Goal: Task Accomplishment & Management: Complete application form

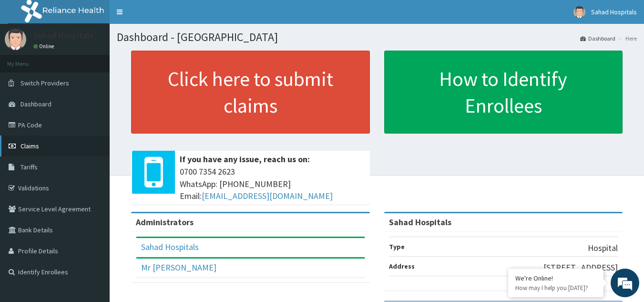
click at [55, 140] on link "Claims" at bounding box center [55, 145] width 110 height 21
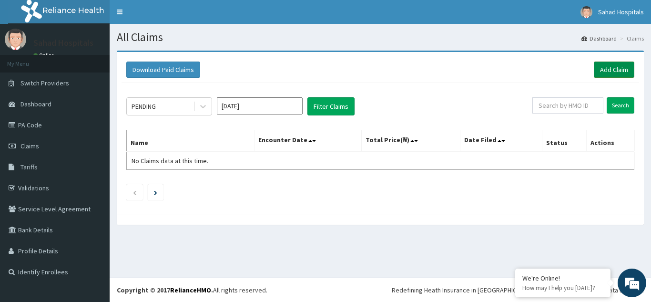
click at [605, 66] on link "Add Claim" at bounding box center [614, 69] width 41 height 16
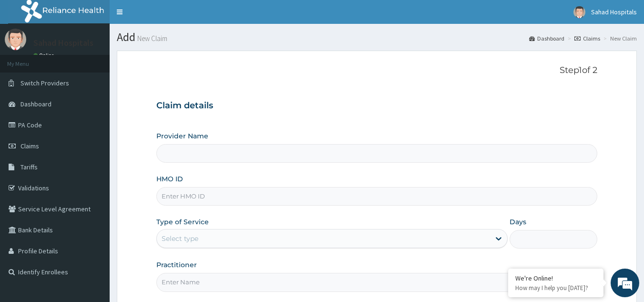
type input "Sahad Hospitals"
click at [196, 198] on input "HMO ID" at bounding box center [376, 196] width 441 height 19
paste input "SMM/10005/A"
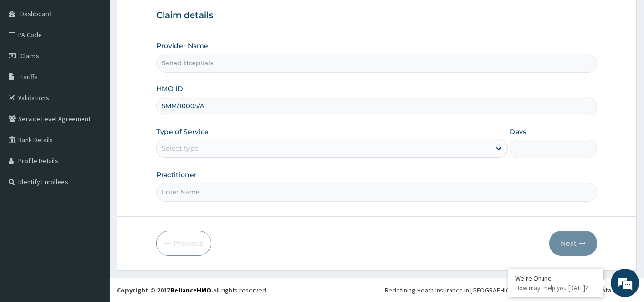
type input "SMM/10005/A"
click at [184, 150] on div "Select type" at bounding box center [180, 148] width 37 height 10
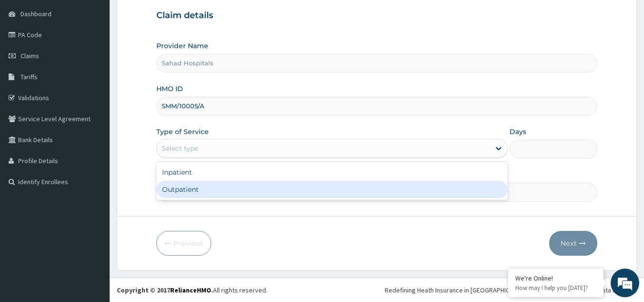
click at [188, 186] on div "Outpatient" at bounding box center [331, 189] width 351 height 17
type input "1"
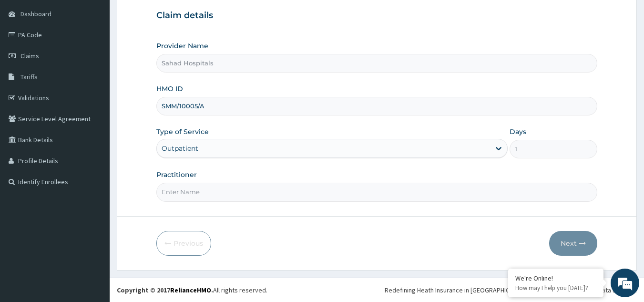
click at [186, 192] on input "Practitioner" at bounding box center [376, 191] width 441 height 19
type input "gp"
click at [567, 236] on button "Next" at bounding box center [573, 243] width 48 height 25
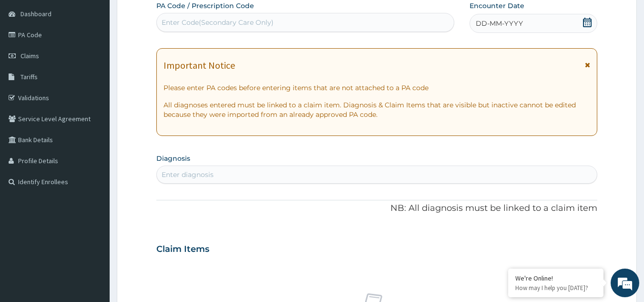
scroll to position [0, 0]
click at [194, 19] on div "Enter Code(Secondary Care Only)" at bounding box center [218, 23] width 112 height 10
paste input "PA/9C4881"
type input "PA/9C4881"
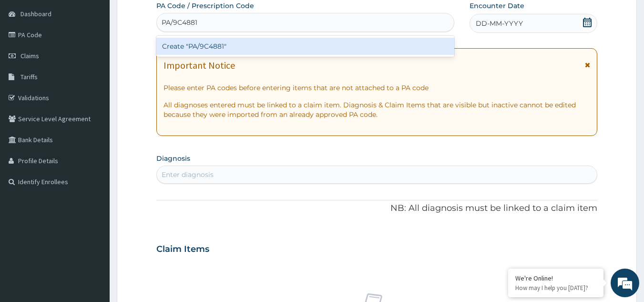
click at [200, 46] on div "Create "PA/9C4881"" at bounding box center [305, 46] width 298 height 17
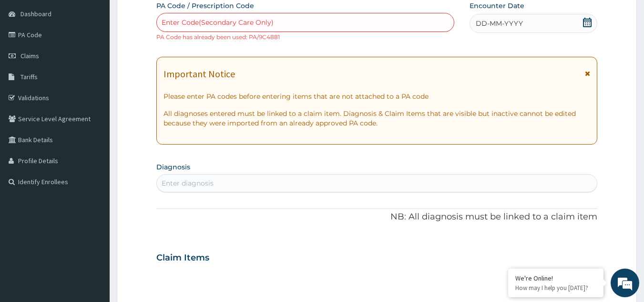
click at [214, 20] on div "Enter Code(Secondary Care Only)" at bounding box center [218, 23] width 112 height 10
paste input "PA/9C4881"
type input "PA/9C4881"
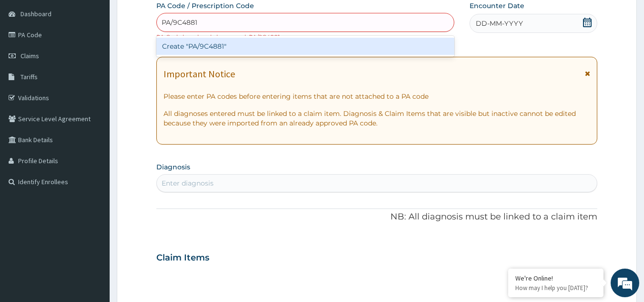
click at [212, 47] on div "Create "PA/9C4881"" at bounding box center [305, 46] width 298 height 17
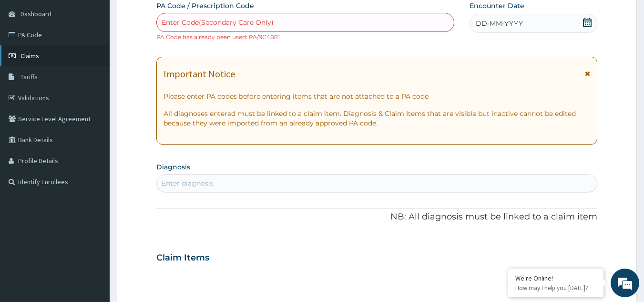
click at [38, 51] on link "Claims" at bounding box center [55, 55] width 110 height 21
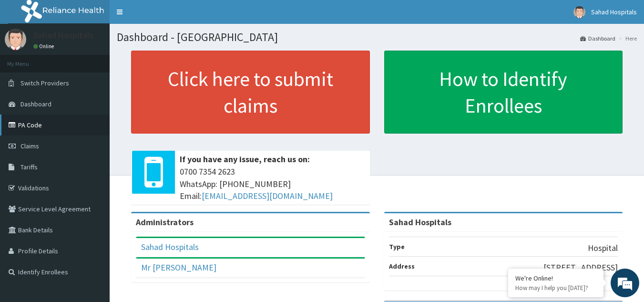
click at [26, 122] on link "PA Code" at bounding box center [55, 124] width 110 height 21
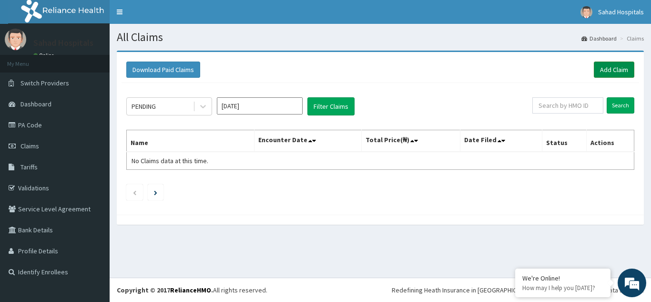
click at [609, 63] on link "Add Claim" at bounding box center [614, 69] width 41 height 16
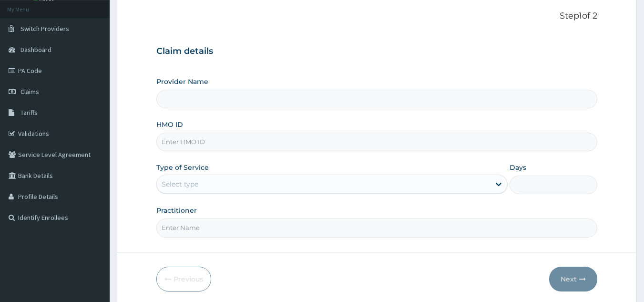
scroll to position [90, 0]
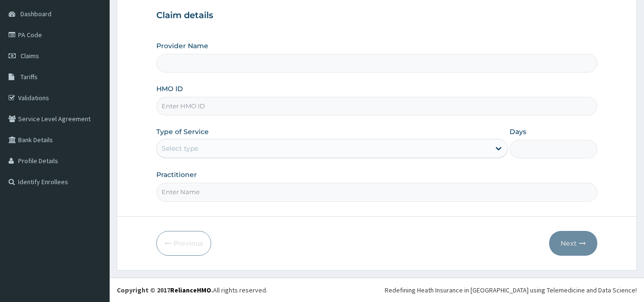
click at [184, 107] on input "HMO ID" at bounding box center [376, 106] width 441 height 19
paste input "RELIANCE HMO (TDN/10057/E)"
click at [214, 106] on input "RELIANCE HMO (TDN/10057/E" at bounding box center [376, 106] width 441 height 19
type input "TDN/10057/E"
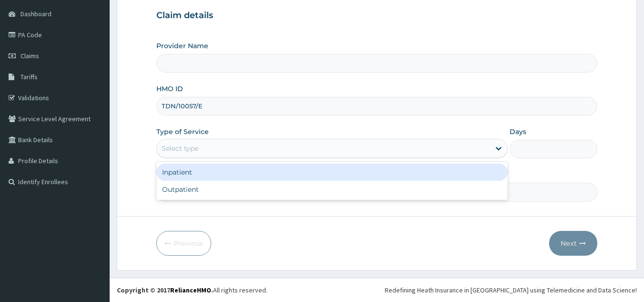
click at [194, 146] on div "Select type" at bounding box center [180, 148] width 37 height 10
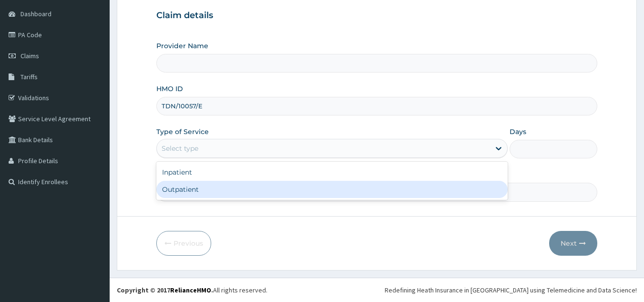
click at [200, 185] on div "Outpatient" at bounding box center [331, 189] width 351 height 17
type input "1"
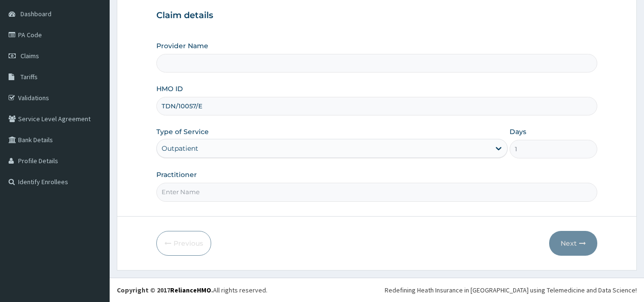
click at [197, 191] on input "Practitioner" at bounding box center [376, 191] width 441 height 19
type input "gp"
click at [571, 239] on button "Next" at bounding box center [573, 243] width 48 height 25
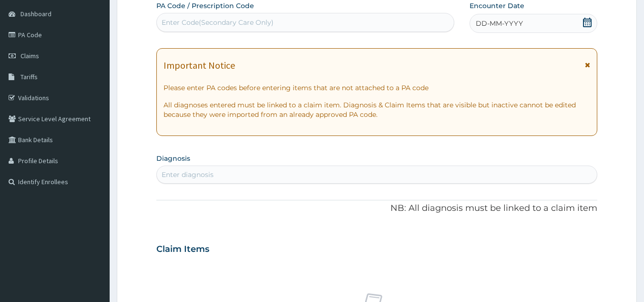
click at [180, 20] on div "Enter Code(Secondary Care Only)" at bounding box center [218, 23] width 112 height 10
paste input "PA/AA86FC"
type input "PA/AA86FC"
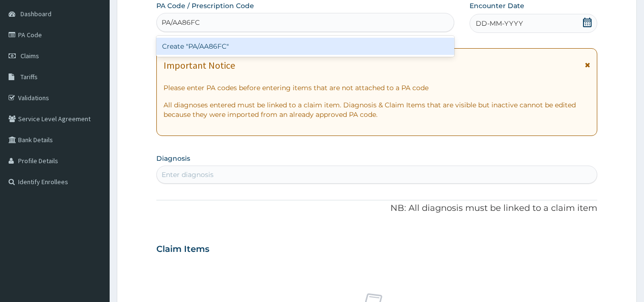
click at [193, 43] on div "Create "PA/AA86FC"" at bounding box center [305, 46] width 298 height 17
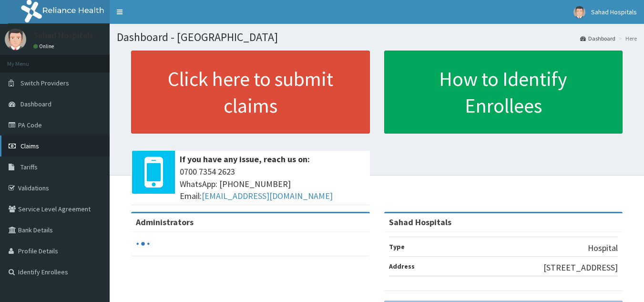
click at [31, 143] on span "Claims" at bounding box center [29, 146] width 19 height 9
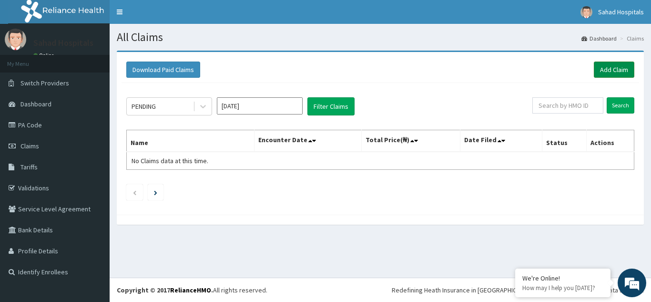
click at [610, 65] on link "Add Claim" at bounding box center [614, 69] width 41 height 16
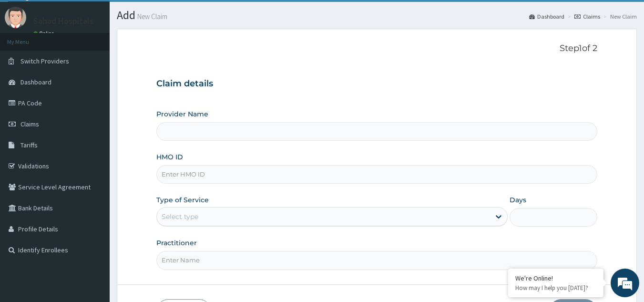
scroll to position [90, 0]
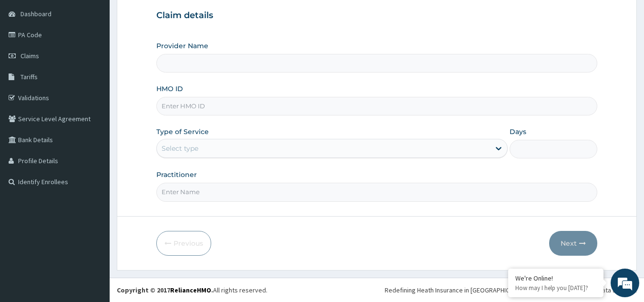
click at [197, 107] on input "HMO ID" at bounding box center [376, 106] width 441 height 19
paste input "PA/AA86FC"
type input "P"
click at [193, 109] on input "HMO ID" at bounding box center [376, 106] width 441 height 19
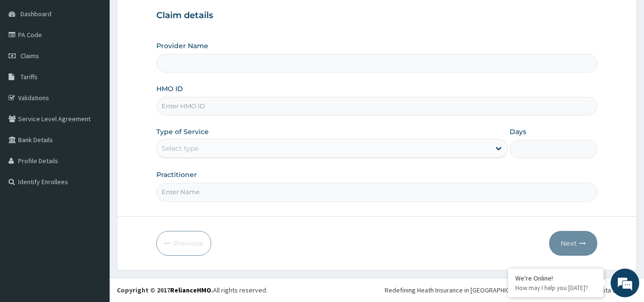
paste input "RELIANCE HMO (TDN/10057/E)"
click at [215, 106] on input "RELIANCE HMO (TDN/10057/E" at bounding box center [376, 106] width 441 height 19
type input "TDN/10057/E"
click at [193, 70] on input "Provider Name" at bounding box center [376, 63] width 441 height 19
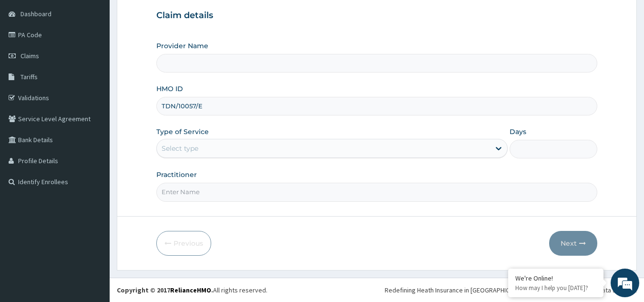
click at [193, 70] on input "Provider Name" at bounding box center [376, 63] width 441 height 19
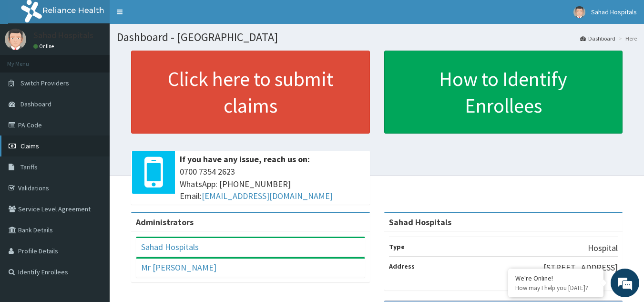
click at [43, 142] on link "Claims" at bounding box center [55, 145] width 110 height 21
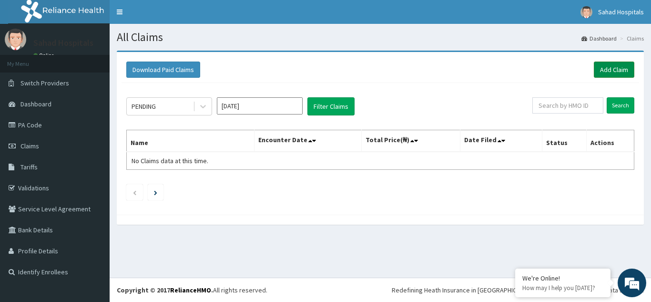
click at [609, 64] on link "Add Claim" at bounding box center [614, 69] width 41 height 16
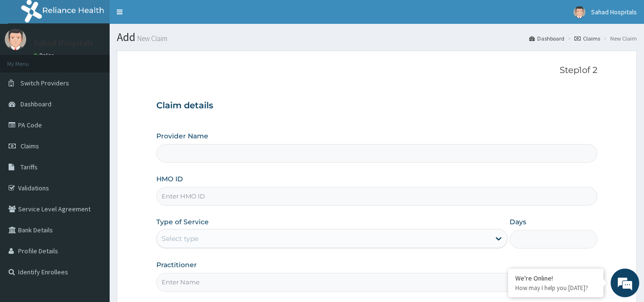
type input "Sahad Hospitals"
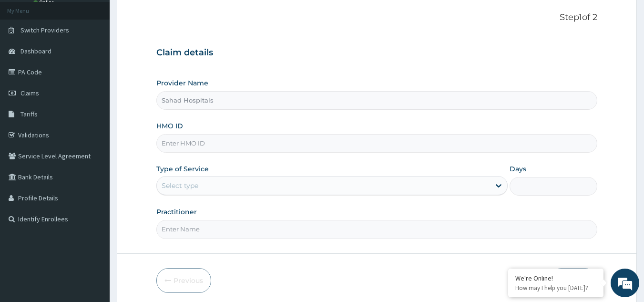
scroll to position [90, 0]
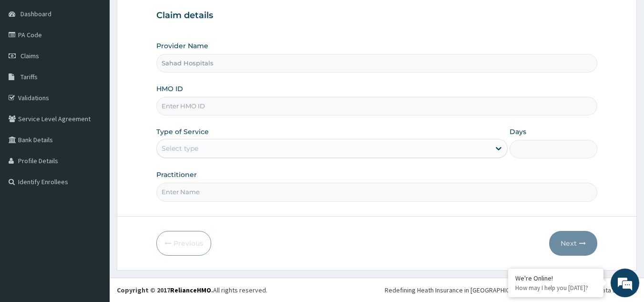
click at [198, 105] on input "HMO ID" at bounding box center [376, 106] width 441 height 19
paste input "RELIANCE HMO (TDN/10057/E)"
click at [214, 106] on input "RELIANCE HMO (TDN/10057/E" at bounding box center [376, 106] width 441 height 19
type input "TDN/10057/E"
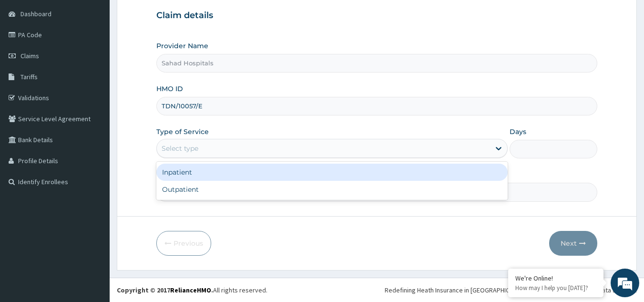
click at [194, 142] on div "Select type" at bounding box center [323, 148] width 333 height 15
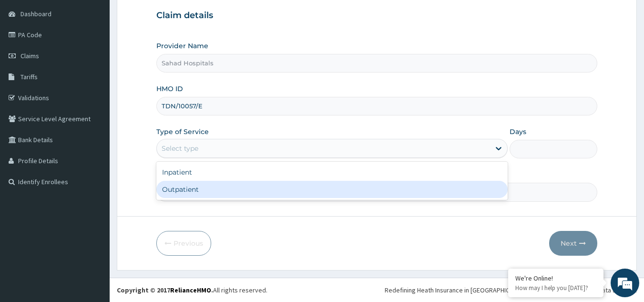
click at [202, 183] on div "Outpatient" at bounding box center [331, 189] width 351 height 17
type input "1"
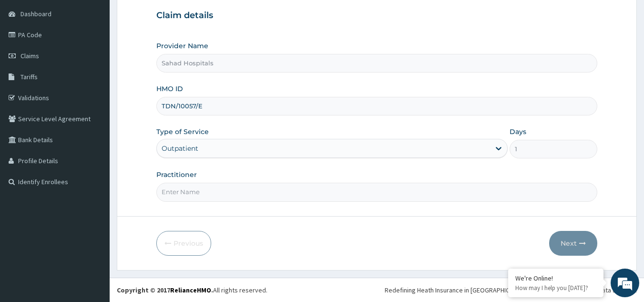
click at [185, 191] on input "Practitioner" at bounding box center [376, 191] width 441 height 19
type input "gp"
click at [569, 239] on button "Next" at bounding box center [573, 243] width 48 height 25
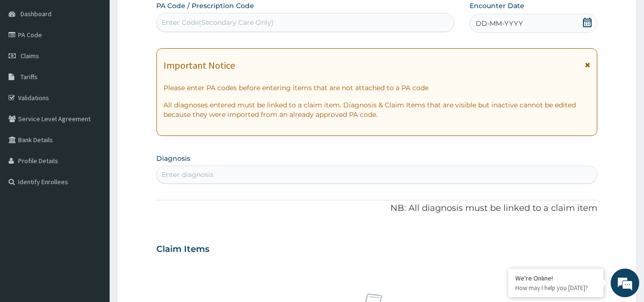
click at [179, 20] on div "Enter Code(Secondary Care Only)" at bounding box center [218, 23] width 112 height 10
paste input "PA/AA86FC"
type input "PA/AA86FC"
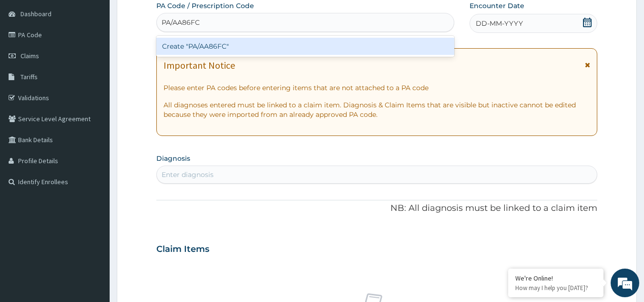
click at [200, 45] on div "Create "PA/AA86FC"" at bounding box center [305, 46] width 298 height 17
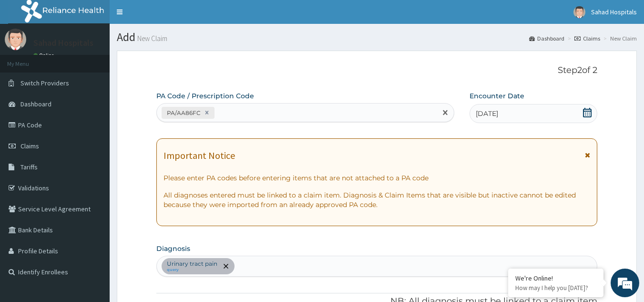
click at [227, 111] on div "PA/AA86FC" at bounding box center [297, 113] width 280 height 16
paste input "PA/D84D2E"
type input "PA/D84D2E"
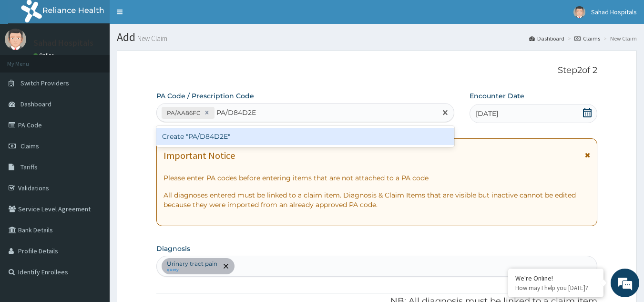
click at [223, 133] on div "Create "PA/D84D2E"" at bounding box center [305, 136] width 298 height 17
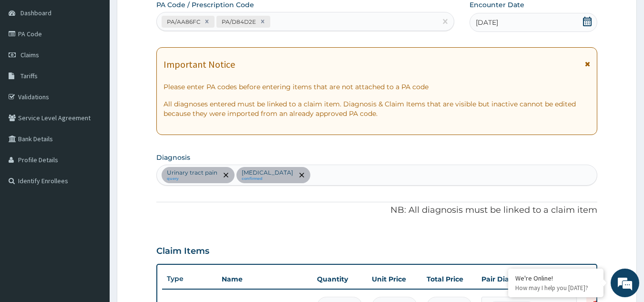
scroll to position [86, 0]
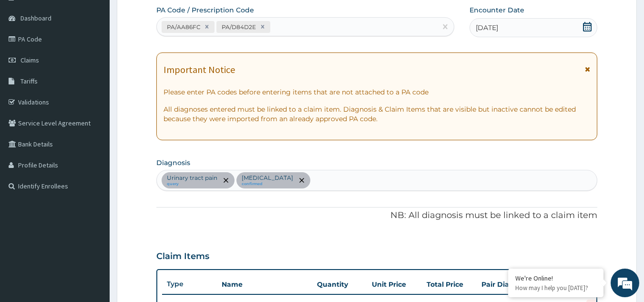
click at [312, 182] on div "Urinary tract pain query [MEDICAL_DATA] confirmed" at bounding box center [377, 180] width 440 height 20
type input "[MEDICAL_DATA]"
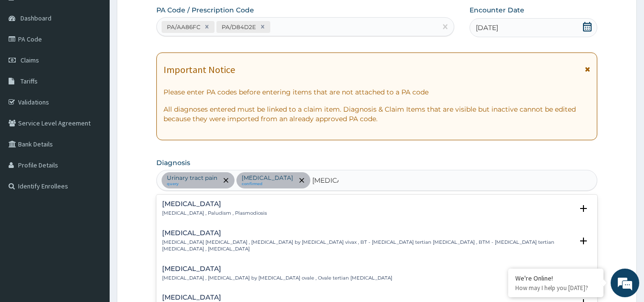
click at [206, 201] on h4 "[MEDICAL_DATA]" at bounding box center [214, 203] width 105 height 7
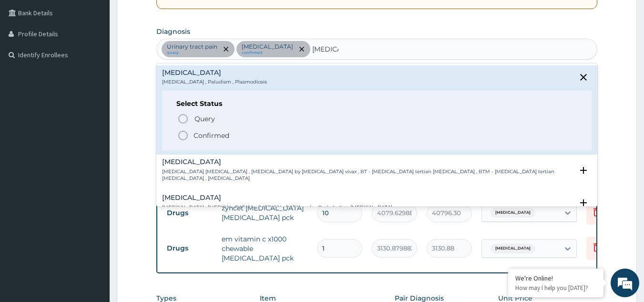
scroll to position [239, 0]
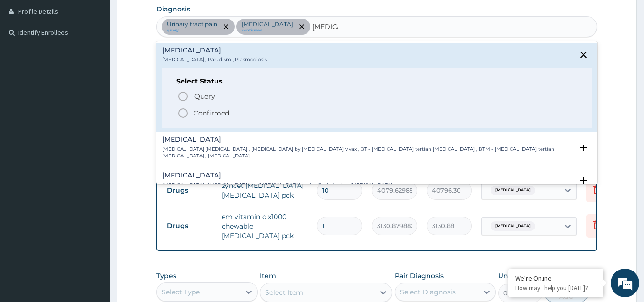
click at [182, 109] on circle "status option filled" at bounding box center [183, 113] width 9 height 9
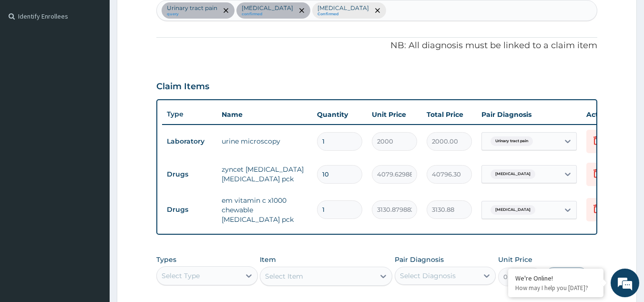
scroll to position [424, 0]
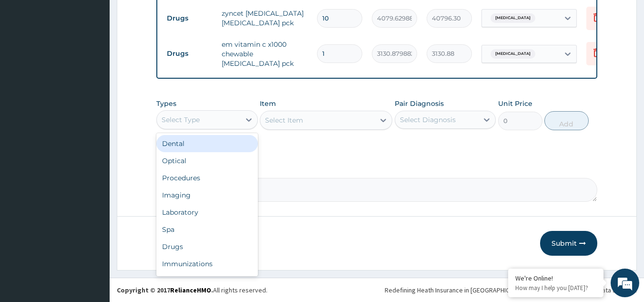
click at [194, 116] on div "Select Type" at bounding box center [181, 120] width 38 height 10
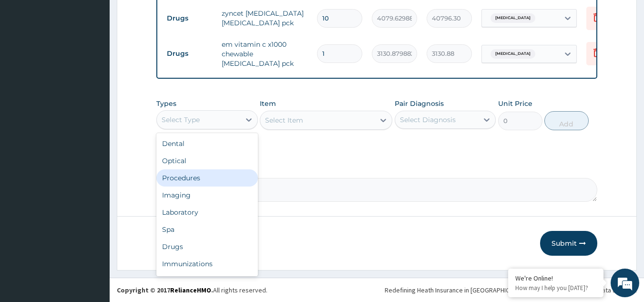
click at [183, 177] on div "Procedures" at bounding box center [206, 177] width 101 height 17
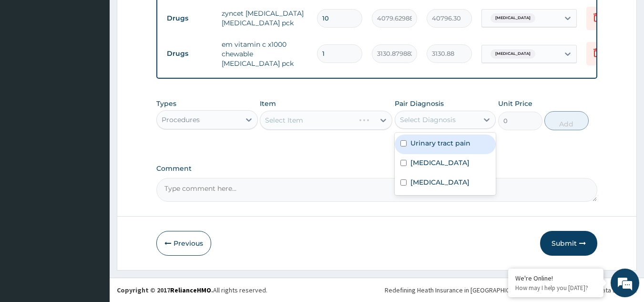
click at [446, 113] on div "Select Diagnosis" at bounding box center [436, 119] width 83 height 15
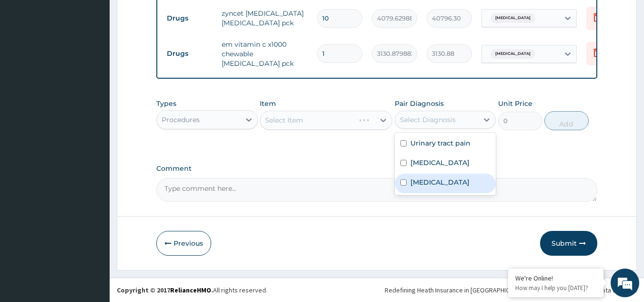
click at [434, 180] on label "[MEDICAL_DATA]" at bounding box center [439, 182] width 59 height 10
checkbox input "true"
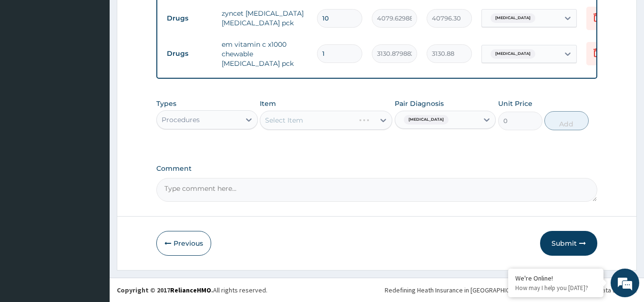
click at [324, 117] on div "Select Item" at bounding box center [326, 120] width 132 height 19
click at [324, 117] on div "Select Item" at bounding box center [317, 119] width 114 height 15
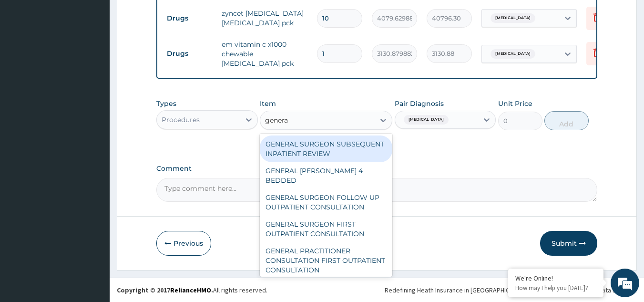
type input "general"
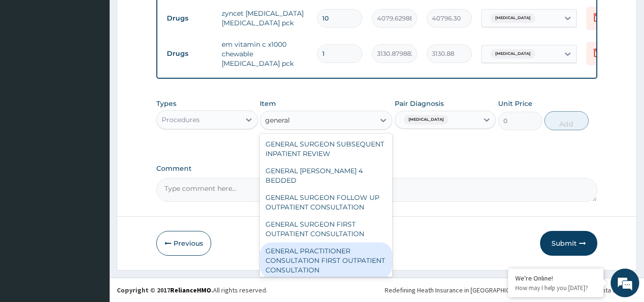
click at [317, 253] on div "GENERAL PRACTITIONER CONSULTATION FIRST OUTPATIENT CONSULTATION" at bounding box center [326, 260] width 132 height 36
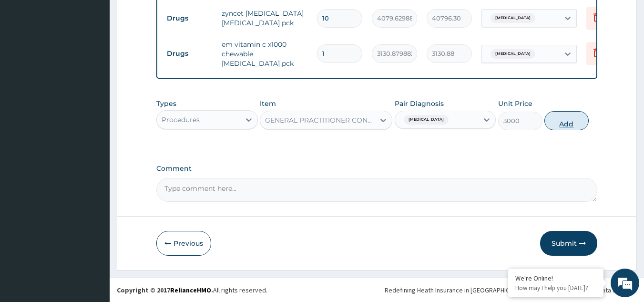
click at [568, 121] on button "Add" at bounding box center [566, 120] width 44 height 19
type input "0"
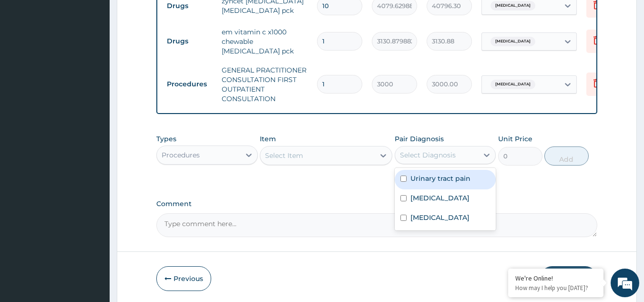
click at [446, 160] on div "Select Diagnosis" at bounding box center [428, 155] width 56 height 10
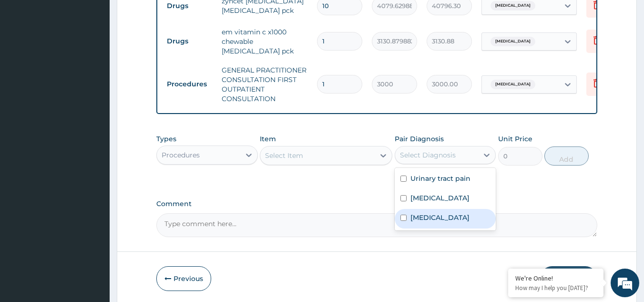
click at [443, 222] on div "[MEDICAL_DATA]" at bounding box center [445, 219] width 101 height 20
checkbox input "true"
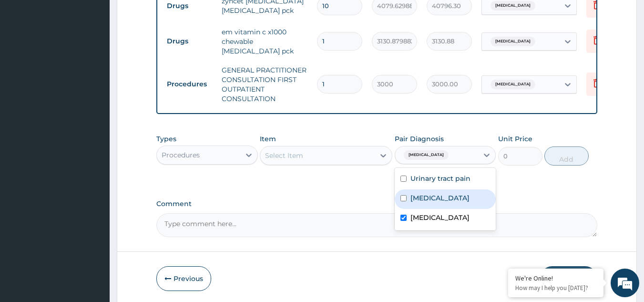
click at [320, 163] on div "Select Item" at bounding box center [317, 155] width 114 height 15
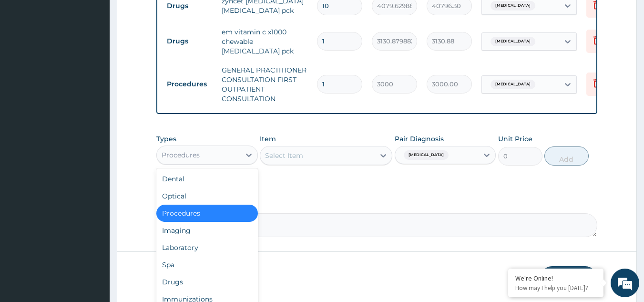
click at [190, 160] on div "Procedures" at bounding box center [181, 155] width 38 height 10
click at [200, 256] on div "Laboratory" at bounding box center [206, 247] width 101 height 17
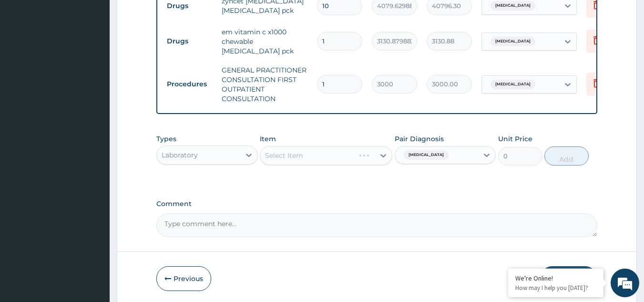
click at [291, 165] on div "Select Item" at bounding box center [326, 155] width 132 height 19
click at [304, 165] on div "Select Item" at bounding box center [326, 155] width 132 height 19
click at [304, 163] on div "Select Item" at bounding box center [317, 155] width 114 height 15
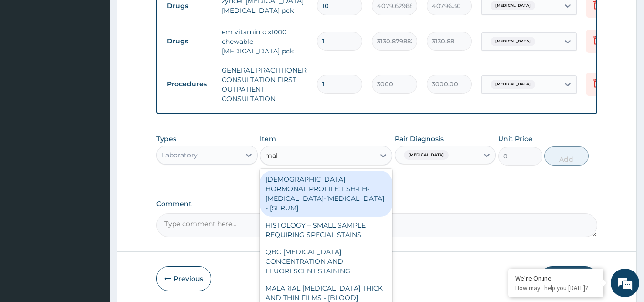
type input "mala"
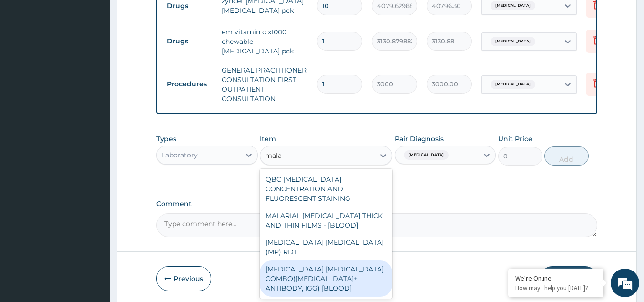
click at [303, 266] on div "[MEDICAL_DATA] [MEDICAL_DATA] COMBO([MEDICAL_DATA]+ ANTIBODY, IGG) [BLOOD]" at bounding box center [326, 278] width 132 height 36
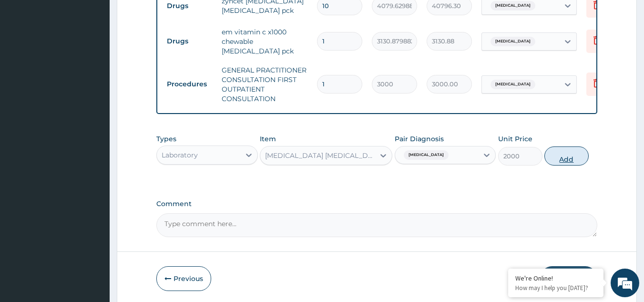
click at [565, 164] on button "Add" at bounding box center [566, 155] width 44 height 19
type input "0"
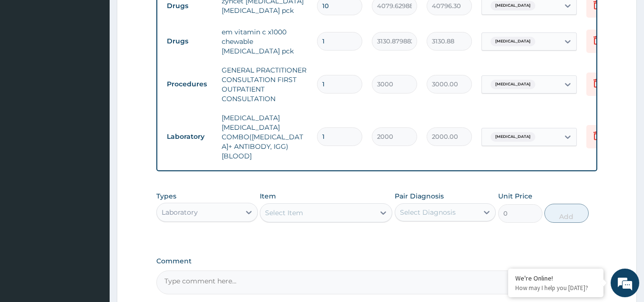
click at [430, 211] on div "Select Diagnosis" at bounding box center [436, 211] width 83 height 15
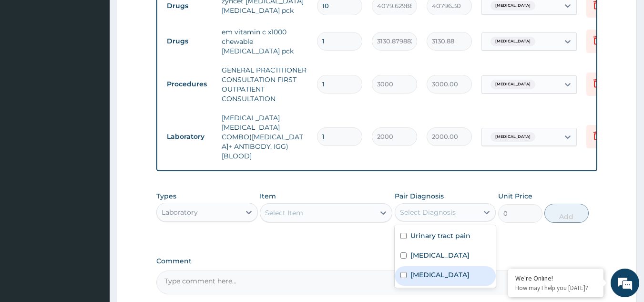
click at [433, 270] on label "[MEDICAL_DATA]" at bounding box center [439, 275] width 59 height 10
checkbox input "true"
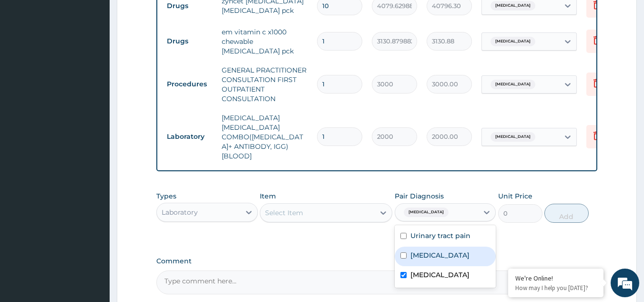
click at [322, 205] on div "Select Item" at bounding box center [317, 212] width 114 height 15
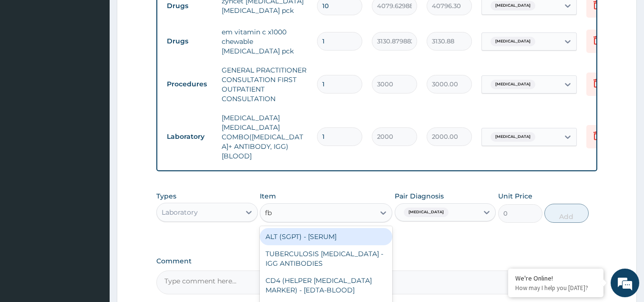
type input "fbc"
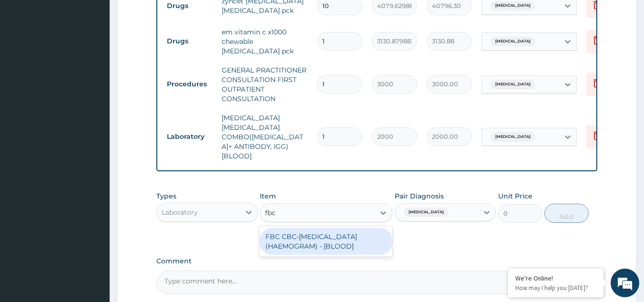
click at [321, 232] on div "FBC CBC-[MEDICAL_DATA] (HAEMOGRAM) - [BLOOD]" at bounding box center [326, 241] width 132 height 27
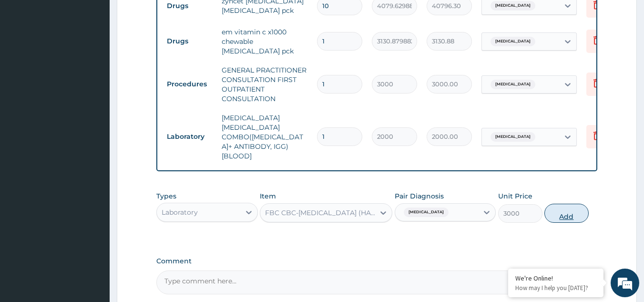
click at [576, 203] on button "Add" at bounding box center [566, 212] width 44 height 19
type input "0"
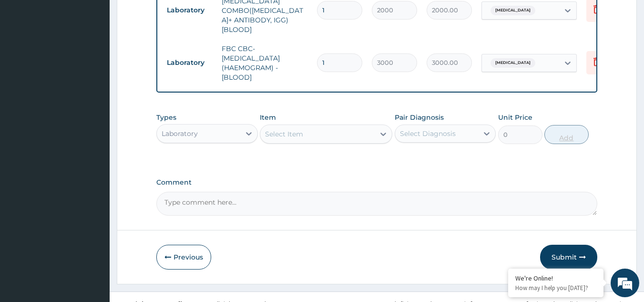
scroll to position [557, 0]
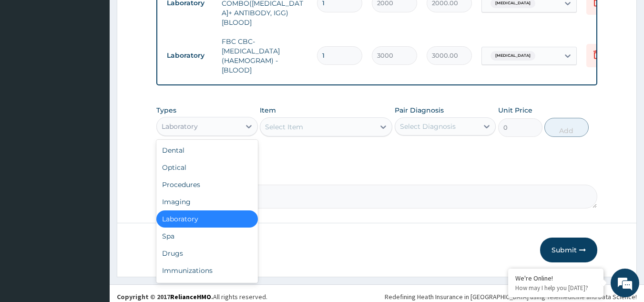
click at [191, 122] on div "Laboratory" at bounding box center [180, 127] width 36 height 10
click at [201, 249] on div "Drugs" at bounding box center [206, 252] width 101 height 17
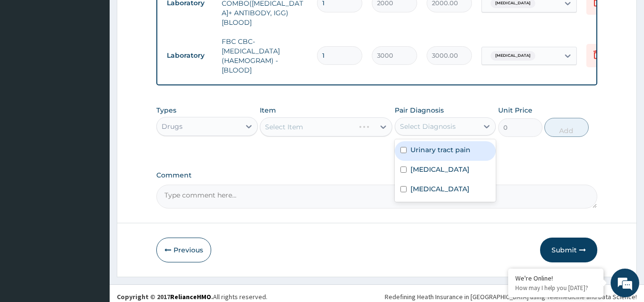
click at [437, 122] on div "Select Diagnosis" at bounding box center [428, 127] width 56 height 10
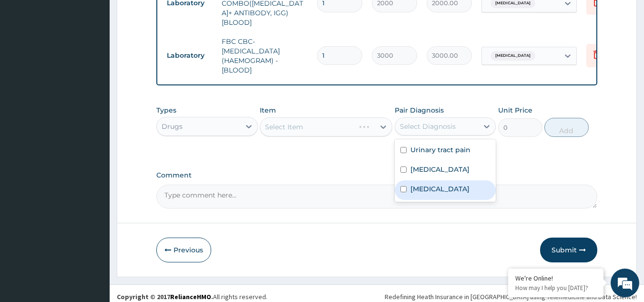
click at [432, 185] on label "[MEDICAL_DATA]" at bounding box center [439, 189] width 59 height 10
checkbox input "true"
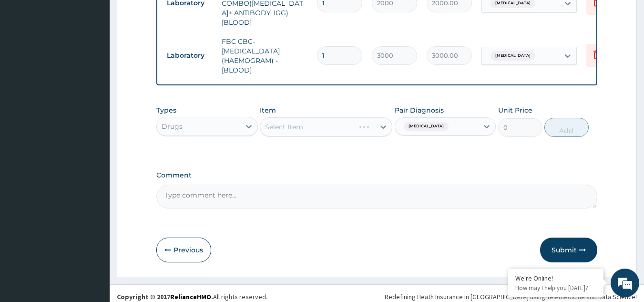
click at [316, 120] on div "Select Item" at bounding box center [326, 126] width 132 height 19
click at [316, 121] on div "Select Item" at bounding box center [317, 126] width 114 height 15
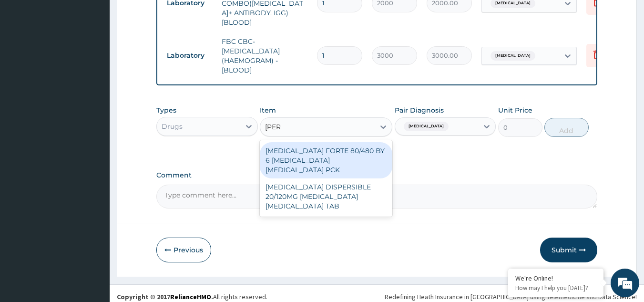
type input "coart"
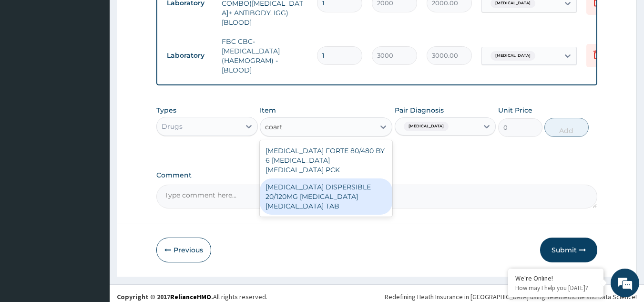
click at [319, 178] on div "COARTEM DISPERSIBLE 20/120MG ARTEMETHER LUMEFANTRINE TAB" at bounding box center [326, 196] width 132 height 36
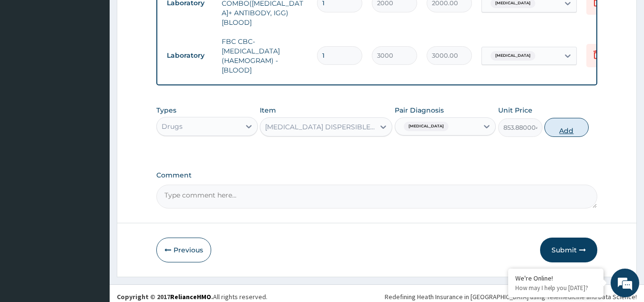
click at [561, 118] on button "Add" at bounding box center [566, 127] width 44 height 19
type input "0"
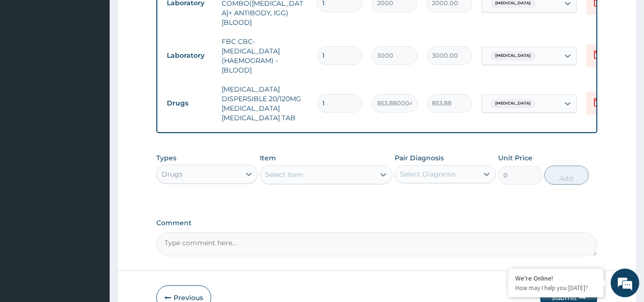
click at [430, 169] on div "Select Diagnosis" at bounding box center [428, 174] width 56 height 10
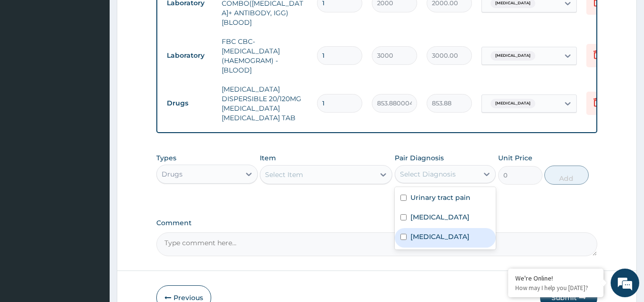
click at [440, 228] on div "[MEDICAL_DATA]" at bounding box center [445, 238] width 101 height 20
checkbox input "true"
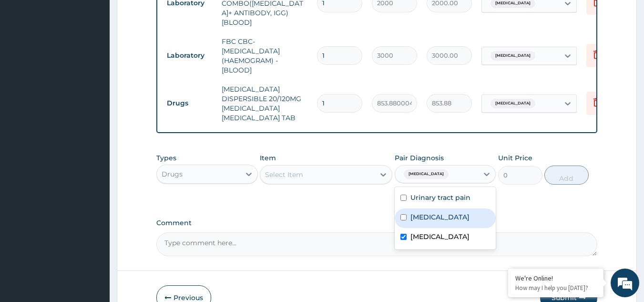
click at [302, 170] on div "Select Item" at bounding box center [284, 175] width 38 height 10
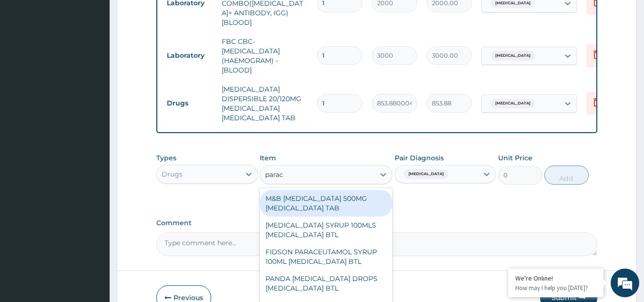
type input "parace"
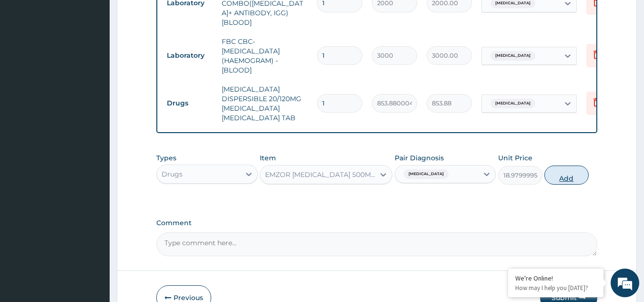
click at [566, 165] on button "Add" at bounding box center [566, 174] width 44 height 19
type input "0"
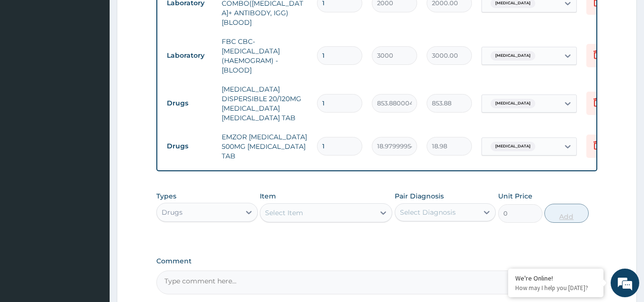
type input "12"
type input "227.76"
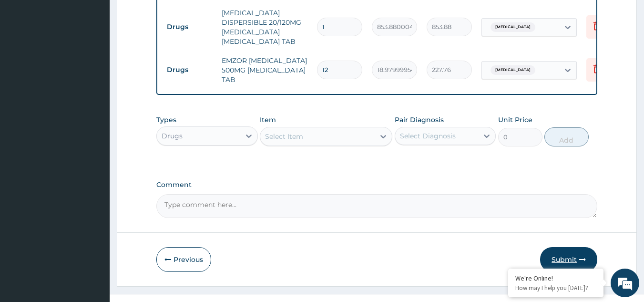
type input "12"
click at [567, 247] on button "Submit" at bounding box center [568, 259] width 57 height 25
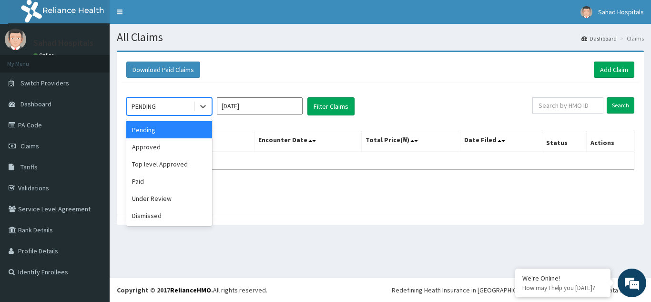
click at [176, 103] on div "PENDING" at bounding box center [160, 106] width 66 height 15
click at [182, 146] on div "Approved" at bounding box center [169, 146] width 86 height 17
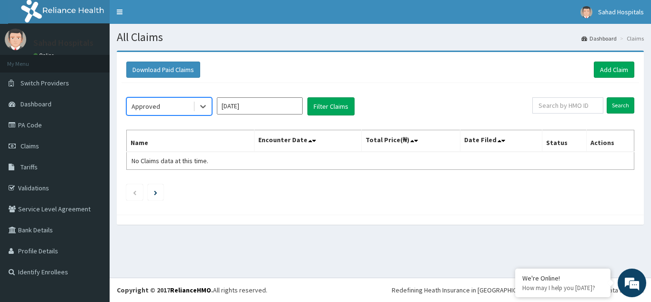
click at [267, 106] on input "[DATE]" at bounding box center [260, 105] width 86 height 17
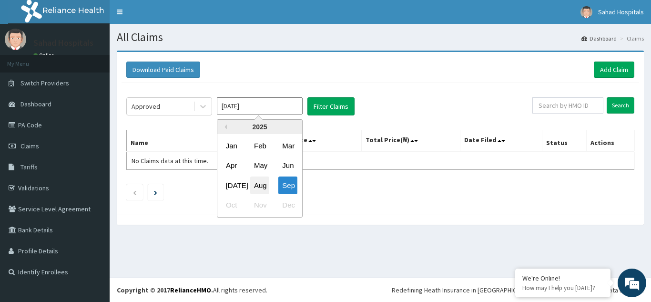
click at [264, 183] on div "Aug" at bounding box center [259, 185] width 19 height 18
type input "[DATE]"
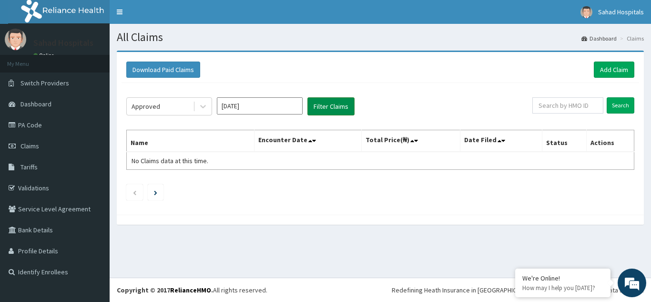
click at [326, 101] on button "Filter Claims" at bounding box center [330, 106] width 47 height 18
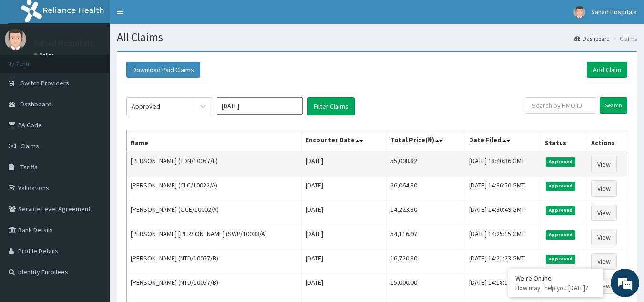
click at [390, 157] on td "55,008.82" at bounding box center [425, 164] width 79 height 25
copy td "55,008.82"
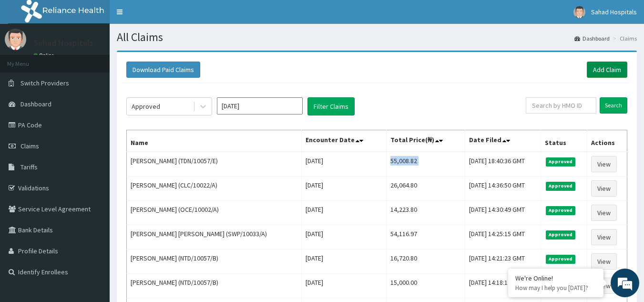
click at [601, 65] on link "Add Claim" at bounding box center [607, 69] width 41 height 16
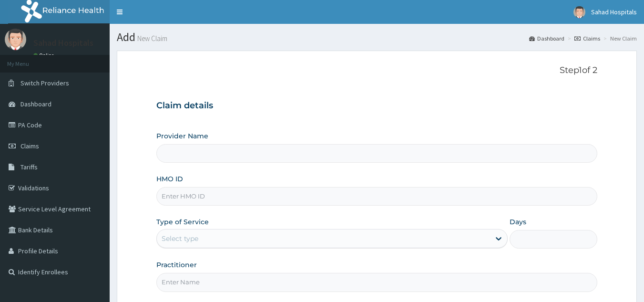
type input "Sahad Hospitals"
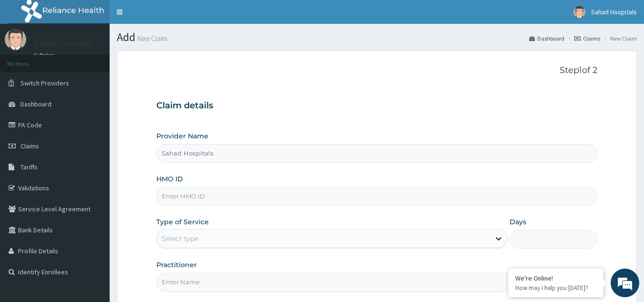
click at [211, 202] on input "HMO ID" at bounding box center [376, 196] width 441 height 19
paste input "TDN/10057/B"
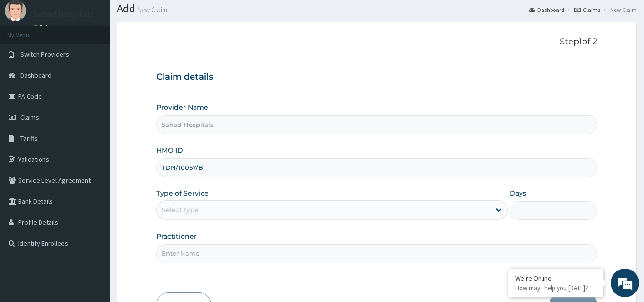
scroll to position [90, 0]
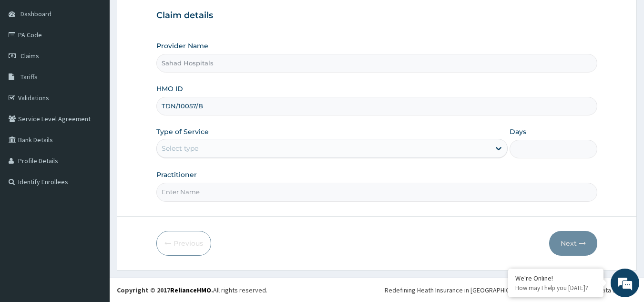
type input "TDN/10057/B"
click at [176, 145] on div "Select type" at bounding box center [180, 148] width 37 height 10
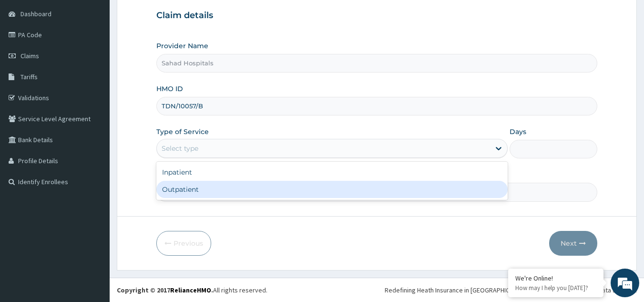
click at [199, 191] on div "Outpatient" at bounding box center [331, 189] width 351 height 17
type input "1"
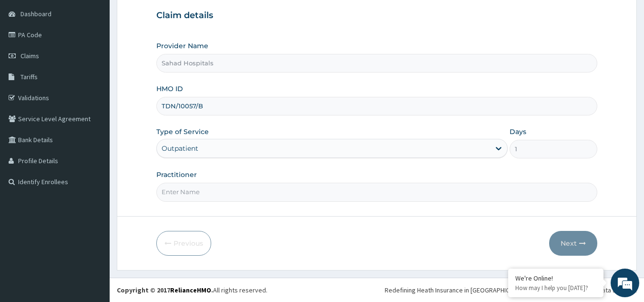
click at [193, 190] on input "Practitioner" at bounding box center [376, 191] width 441 height 19
type input "GP"
click at [570, 237] on button "Next" at bounding box center [573, 243] width 48 height 25
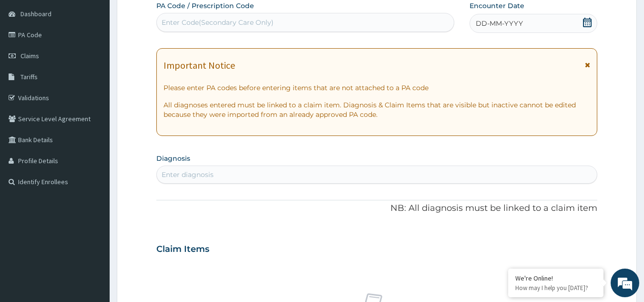
click at [195, 19] on div "Enter Code(Secondary Care Only)" at bounding box center [218, 23] width 112 height 10
paste input "PA/EF2B36"
type input "PA/EF2B36"
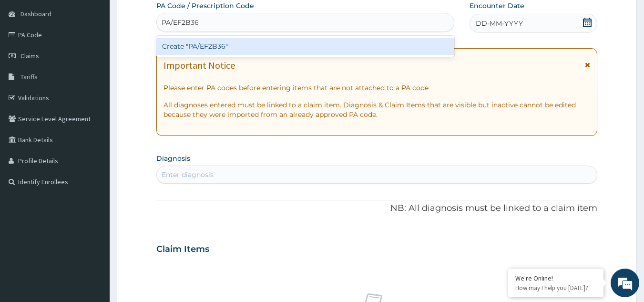
click at [197, 49] on div "Create "PA/EF2B36"" at bounding box center [305, 46] width 298 height 17
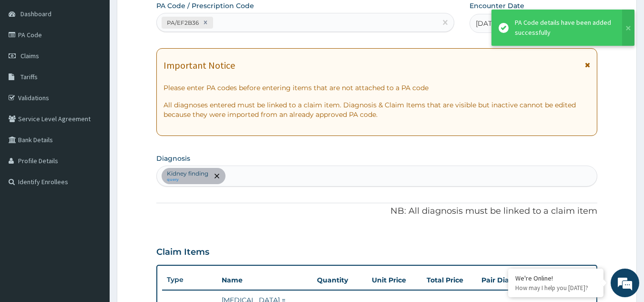
scroll to position [107, 0]
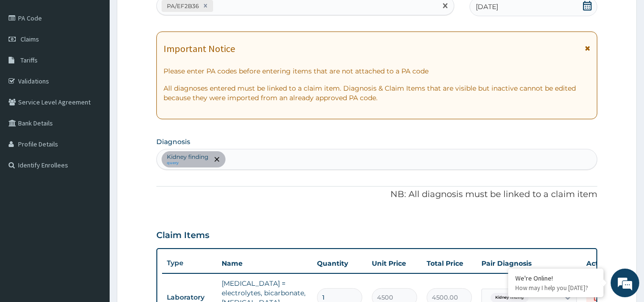
click at [227, 5] on div "PA/EF2B36" at bounding box center [297, 6] width 280 height 16
paste input "PA/6D94D4"
type input "PA/6D94D4"
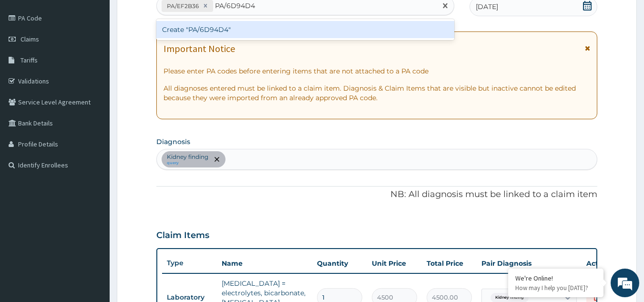
click at [225, 27] on div "Create "PA/6D94D4"" at bounding box center [305, 29] width 298 height 17
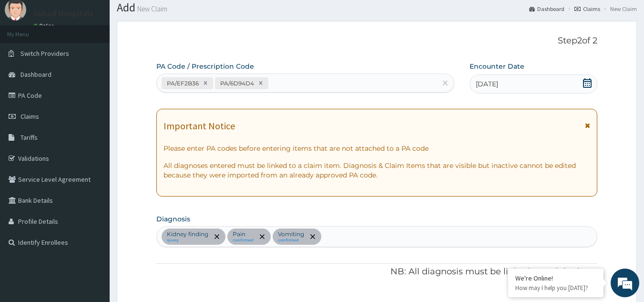
scroll to position [0, 0]
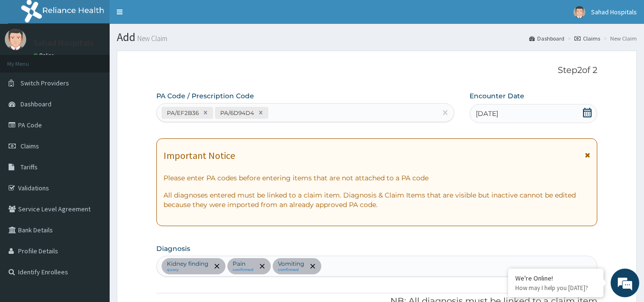
click at [333, 264] on div "Kidney finding query Pain confirmed Vomiting confirmed" at bounding box center [377, 266] width 440 height 20
type input "[MEDICAL_DATA]"
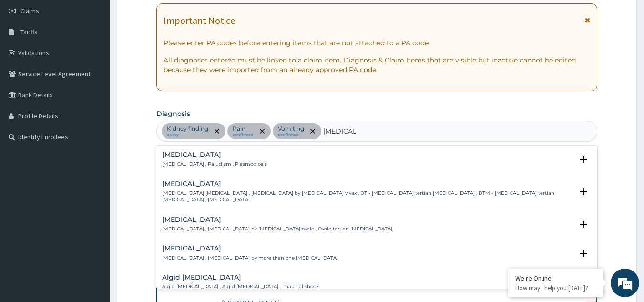
scroll to position [152, 0]
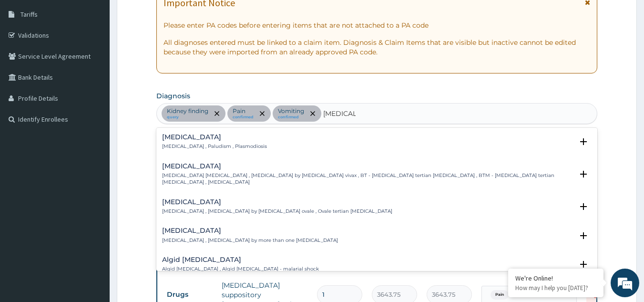
click at [194, 136] on h4 "[MEDICAL_DATA]" at bounding box center [214, 136] width 105 height 7
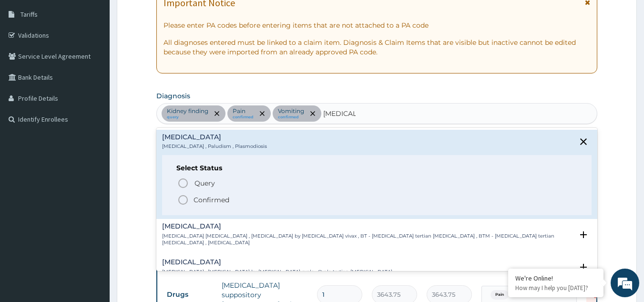
click at [182, 196] on circle "status option filled" at bounding box center [183, 199] width 9 height 9
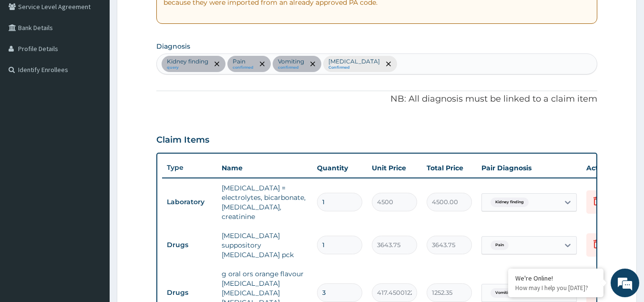
scroll to position [443, 0]
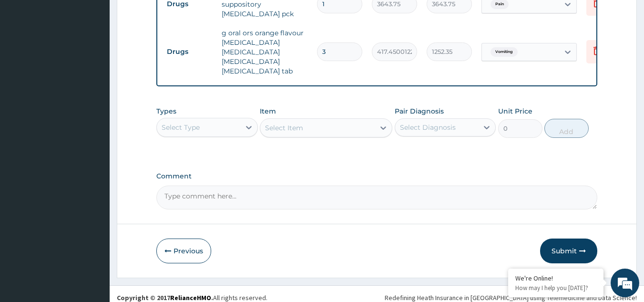
click at [193, 122] on div "Select Type" at bounding box center [181, 127] width 38 height 10
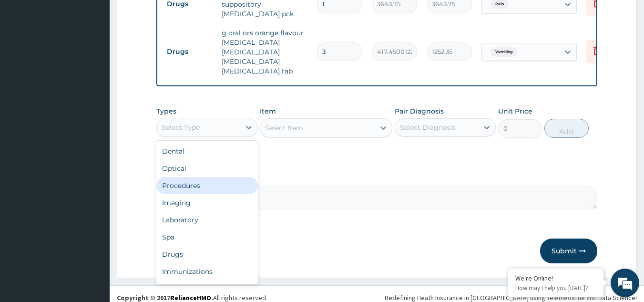
click at [204, 181] on div "Procedures" at bounding box center [206, 185] width 101 height 17
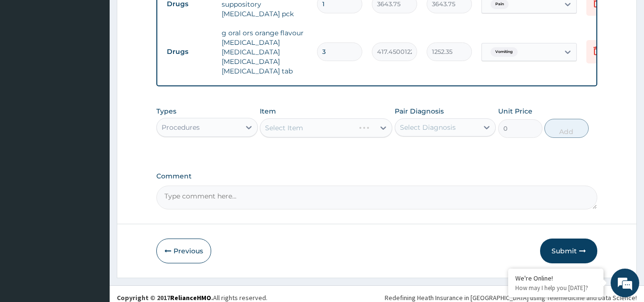
click at [435, 122] on div "Select Diagnosis" at bounding box center [428, 127] width 56 height 10
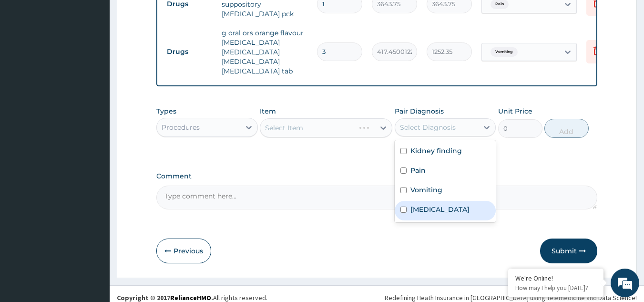
click at [443, 201] on div "[MEDICAL_DATA]" at bounding box center [445, 211] width 101 height 20
checkbox input "true"
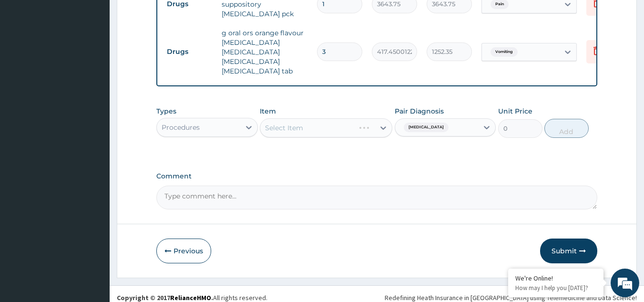
click at [295, 119] on div "Select Item" at bounding box center [326, 127] width 132 height 19
click at [295, 123] on div "Select Item" at bounding box center [284, 128] width 38 height 10
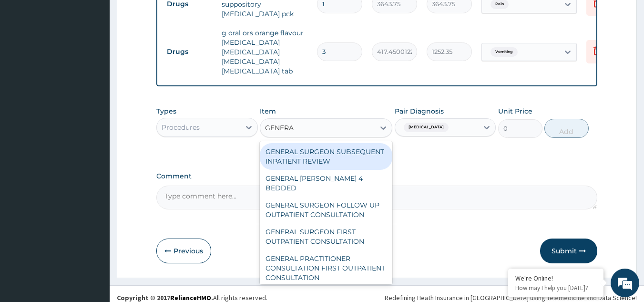
type input "GENERAL"
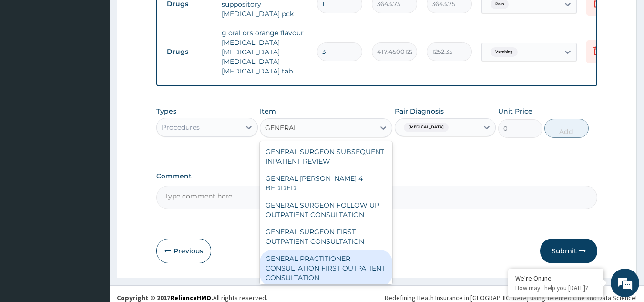
click at [298, 260] on div "GENERAL PRACTITIONER CONSULTATION FIRST OUTPATIENT CONSULTATION" at bounding box center [326, 268] width 132 height 36
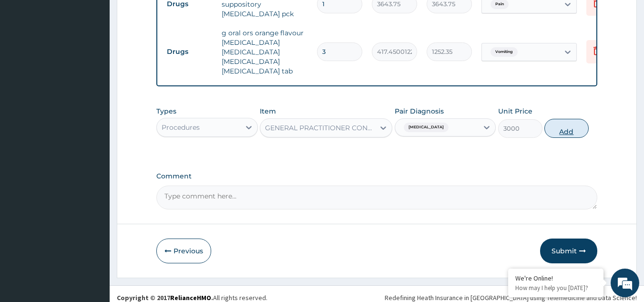
click at [565, 122] on button "Add" at bounding box center [566, 128] width 44 height 19
type input "0"
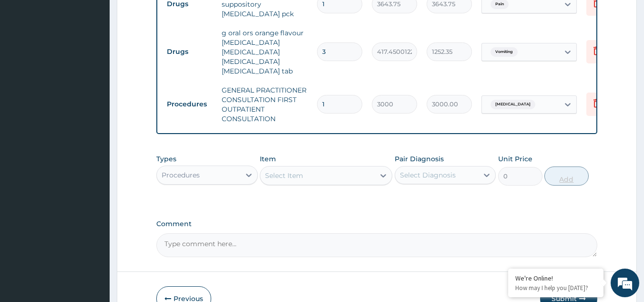
scroll to position [490, 0]
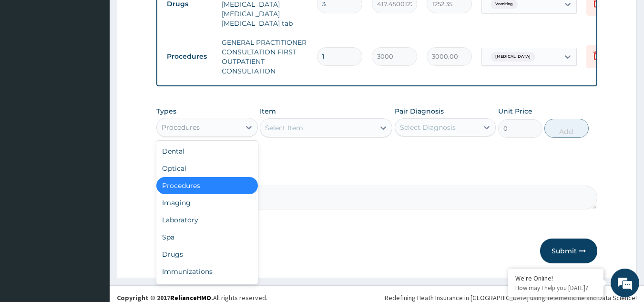
click at [206, 120] on div "Procedures" at bounding box center [198, 127] width 83 height 15
click at [221, 211] on div "Laboratory" at bounding box center [206, 219] width 101 height 17
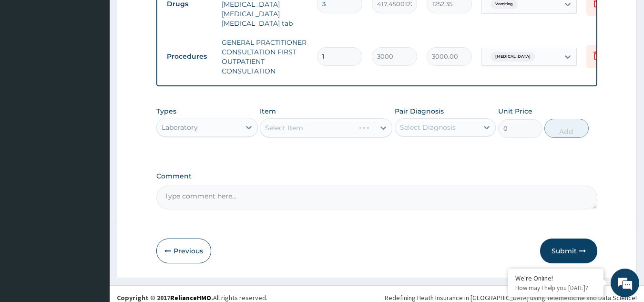
click at [434, 122] on div "Select Diagnosis" at bounding box center [428, 127] width 56 height 10
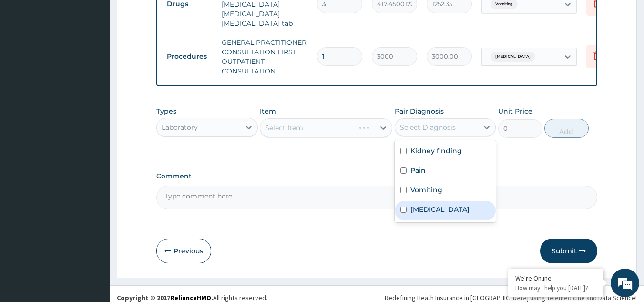
click at [448, 203] on div "[MEDICAL_DATA]" at bounding box center [445, 211] width 101 height 20
checkbox input "true"
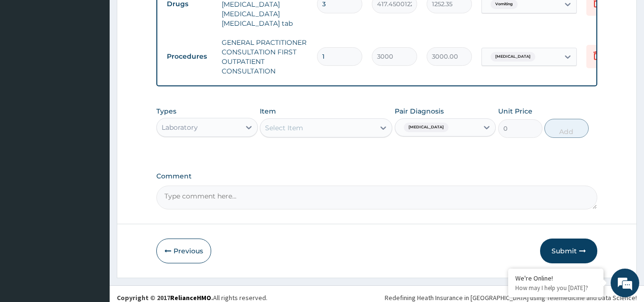
click at [327, 122] on div "Select Item" at bounding box center [326, 127] width 132 height 19
click at [327, 122] on div "Select Item" at bounding box center [317, 127] width 114 height 15
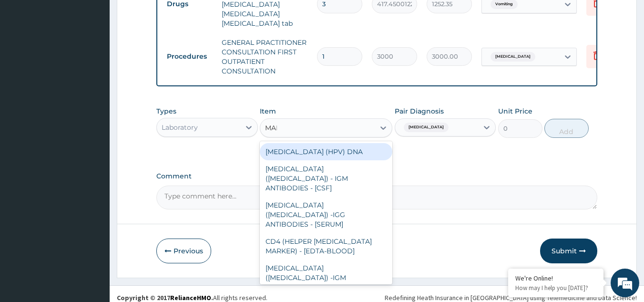
type input "MALA"
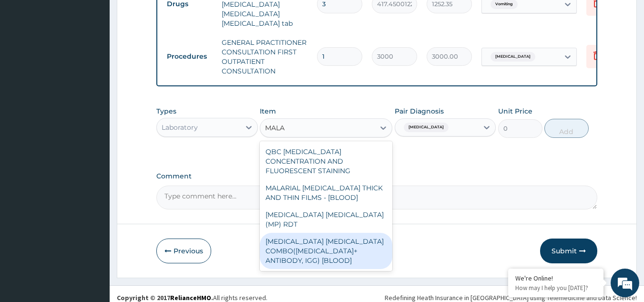
click at [333, 233] on div "[MEDICAL_DATA] [MEDICAL_DATA] COMBO([MEDICAL_DATA]+ ANTIBODY, IGG) [BLOOD]" at bounding box center [326, 251] width 132 height 36
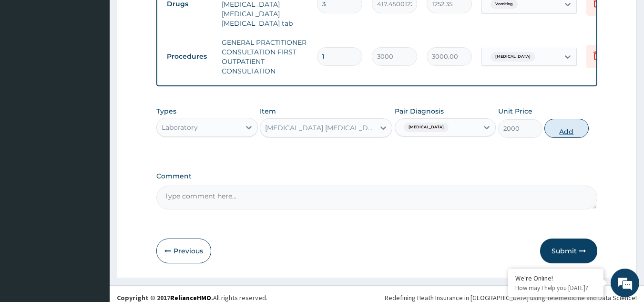
click at [568, 119] on button "Add" at bounding box center [566, 128] width 44 height 19
type input "0"
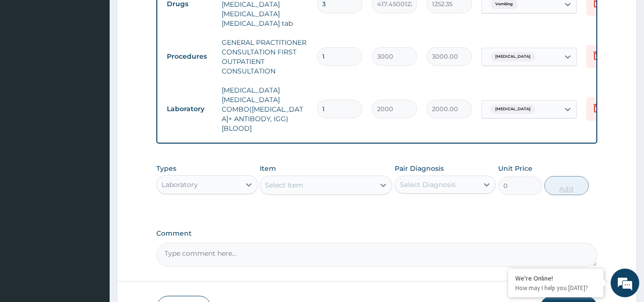
scroll to position [528, 0]
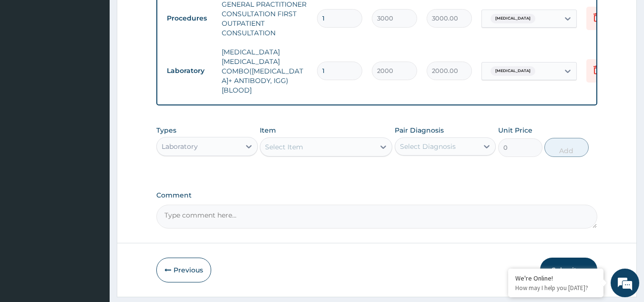
click at [437, 142] on div "Select Diagnosis" at bounding box center [428, 147] width 56 height 10
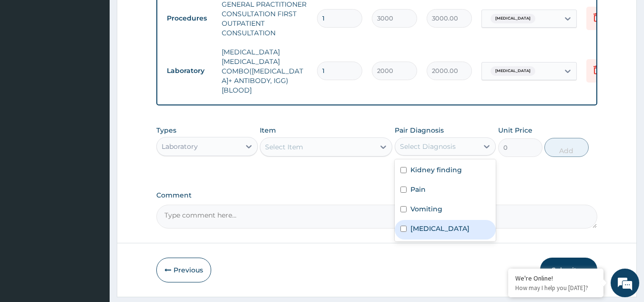
click at [441, 220] on div "[MEDICAL_DATA]" at bounding box center [445, 230] width 101 height 20
checkbox input "true"
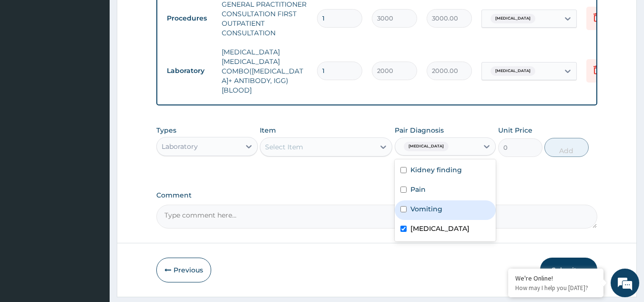
click at [313, 139] on div "Select Item" at bounding box center [317, 146] width 114 height 15
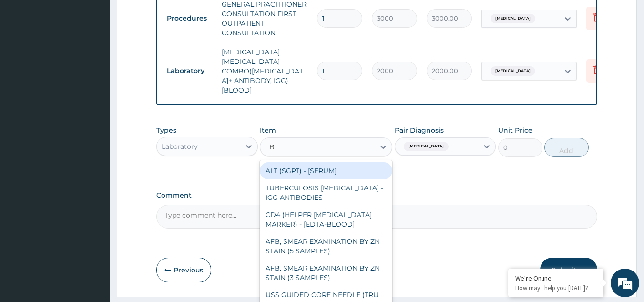
type input "FBC"
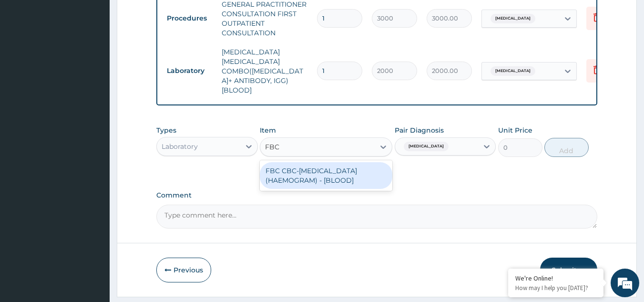
click at [316, 162] on div "FBC CBC-[MEDICAL_DATA] (HAEMOGRAM) - [BLOOD]" at bounding box center [326, 175] width 132 height 27
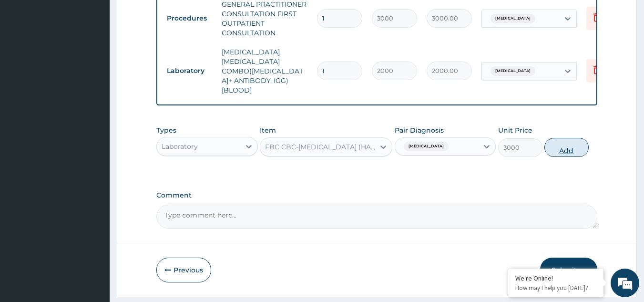
click at [562, 138] on button "Add" at bounding box center [566, 147] width 44 height 19
type input "0"
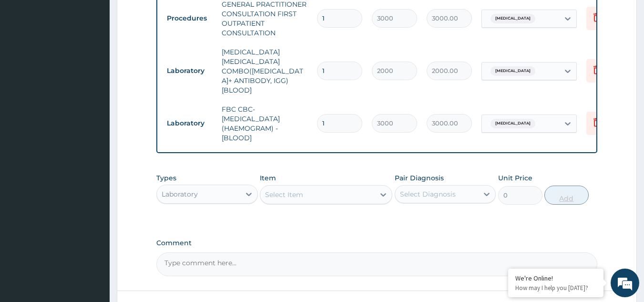
scroll to position [576, 0]
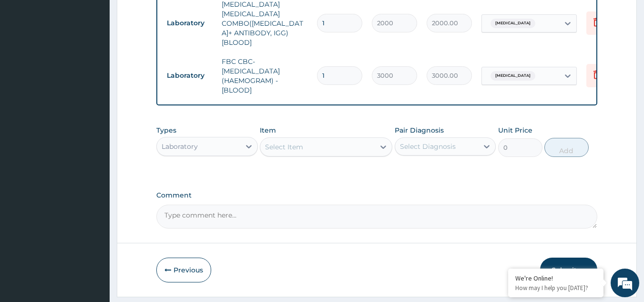
click at [204, 139] on div "Laboratory" at bounding box center [198, 146] width 83 height 15
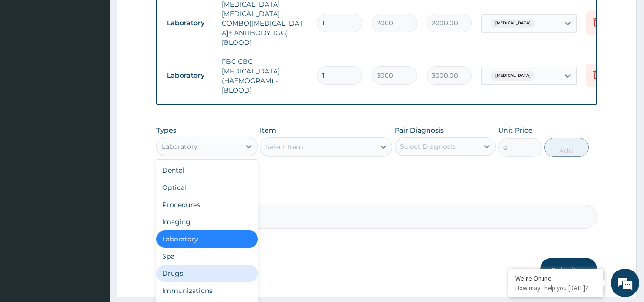
click at [224, 264] on div "Drugs" at bounding box center [206, 272] width 101 height 17
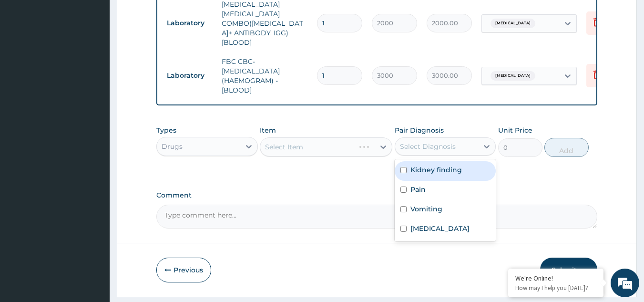
click at [436, 142] on div "Select Diagnosis" at bounding box center [428, 147] width 56 height 10
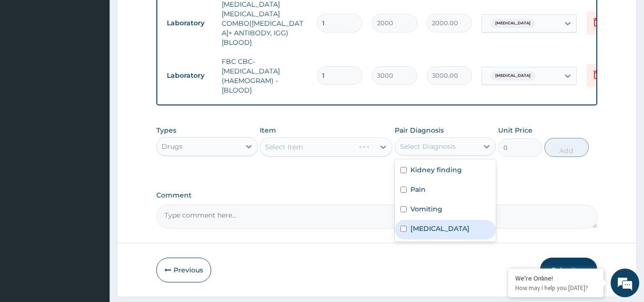
click at [440, 220] on div "[MEDICAL_DATA]" at bounding box center [445, 230] width 101 height 20
checkbox input "true"
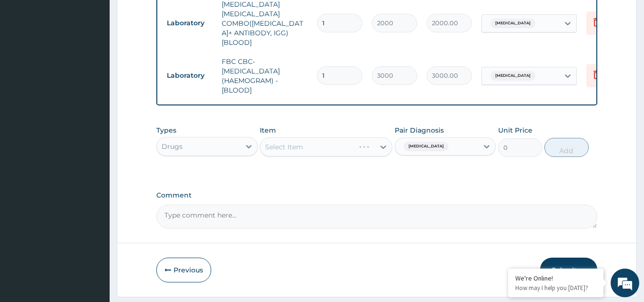
click at [314, 137] on div "Select Item" at bounding box center [326, 146] width 132 height 19
click at [328, 137] on div "Select Item" at bounding box center [326, 146] width 132 height 19
click at [351, 137] on div "Select Item" at bounding box center [326, 146] width 132 height 19
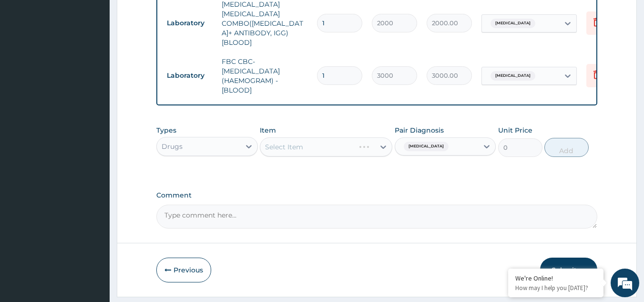
click at [351, 137] on div "Select Item" at bounding box center [326, 146] width 132 height 19
click at [341, 137] on div "Select Item" at bounding box center [326, 146] width 132 height 19
click at [329, 137] on div "Select Item" at bounding box center [326, 146] width 132 height 19
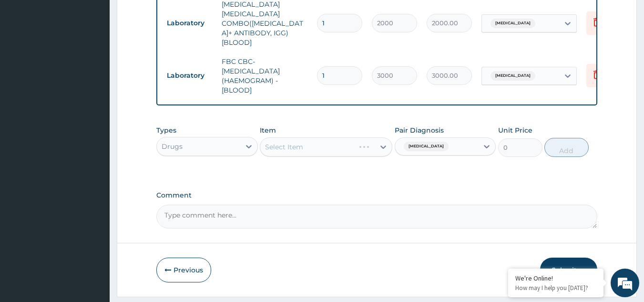
click at [329, 137] on div "Select Item" at bounding box center [326, 146] width 132 height 19
click at [343, 137] on div "Select Item" at bounding box center [326, 146] width 132 height 19
click at [342, 137] on div "Select Item" at bounding box center [326, 146] width 132 height 19
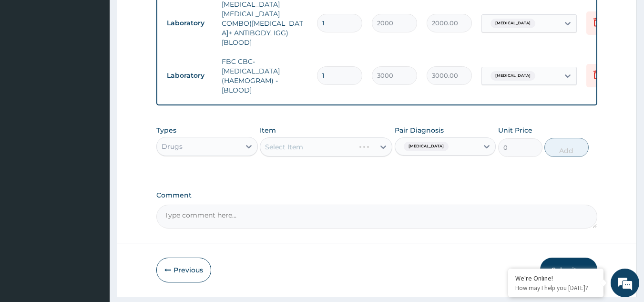
click at [342, 137] on div "Select Item" at bounding box center [326, 146] width 132 height 19
click at [341, 137] on div "Select Item" at bounding box center [326, 146] width 132 height 19
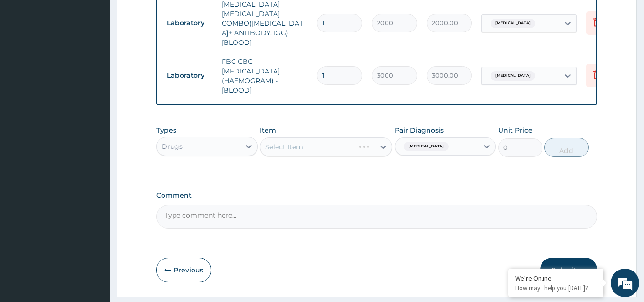
click at [341, 137] on div "Select Item" at bounding box center [326, 146] width 132 height 19
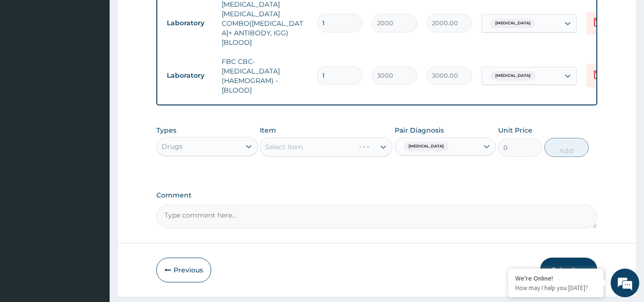
click at [348, 137] on div "Select Item" at bounding box center [326, 146] width 132 height 19
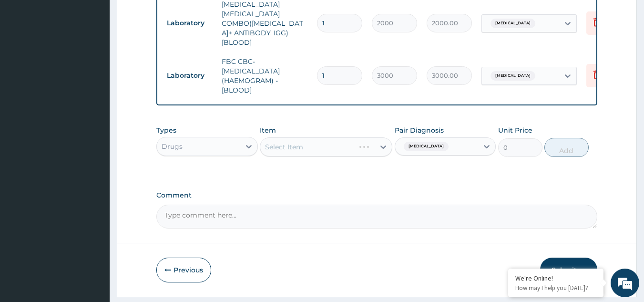
click at [348, 137] on div "Select Item" at bounding box center [326, 146] width 132 height 19
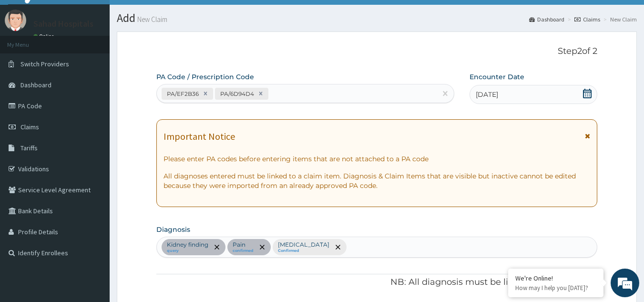
scroll to position [0, 0]
